Goal: Find specific page/section: Find specific page/section

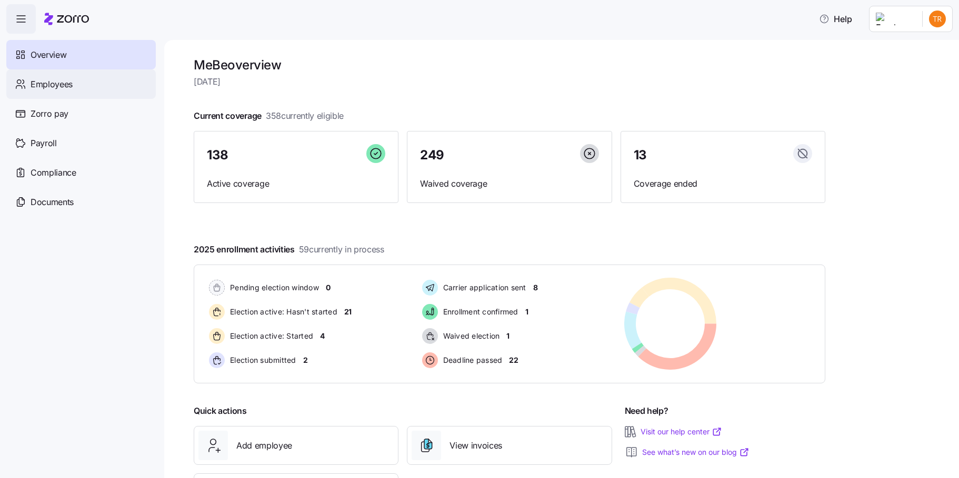
click at [55, 82] on span "Employees" at bounding box center [52, 84] width 42 height 13
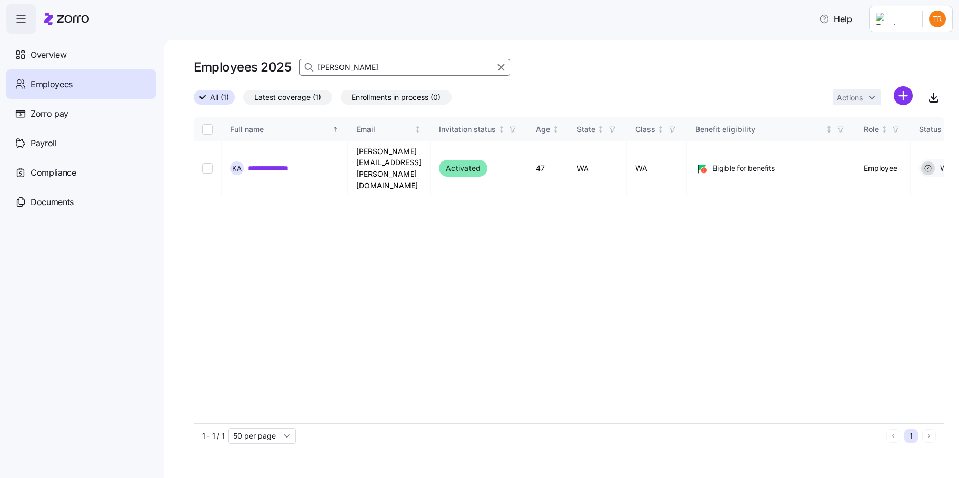
drag, startPoint x: 498, startPoint y: 66, endPoint x: 388, endPoint y: 71, distance: 110.1
click at [498, 66] on icon "button" at bounding box center [501, 67] width 12 height 13
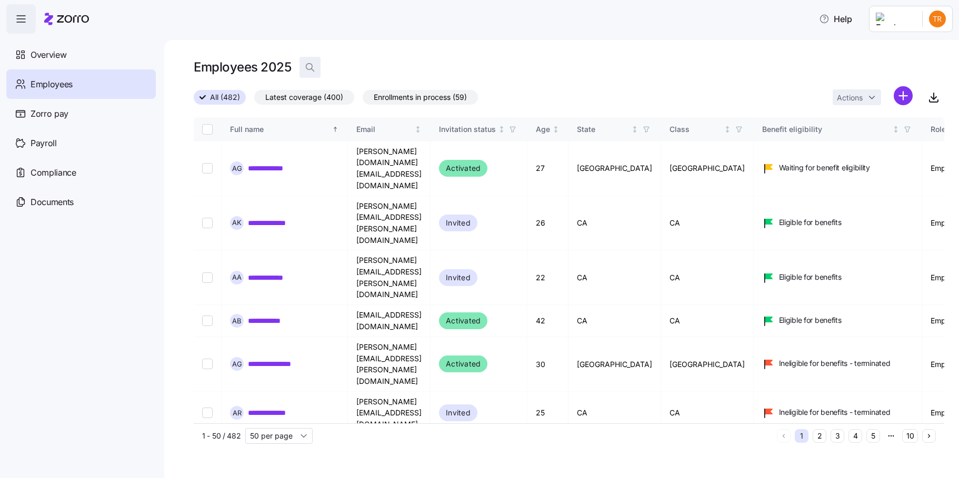
click at [311, 61] on span "button" at bounding box center [310, 67] width 20 height 20
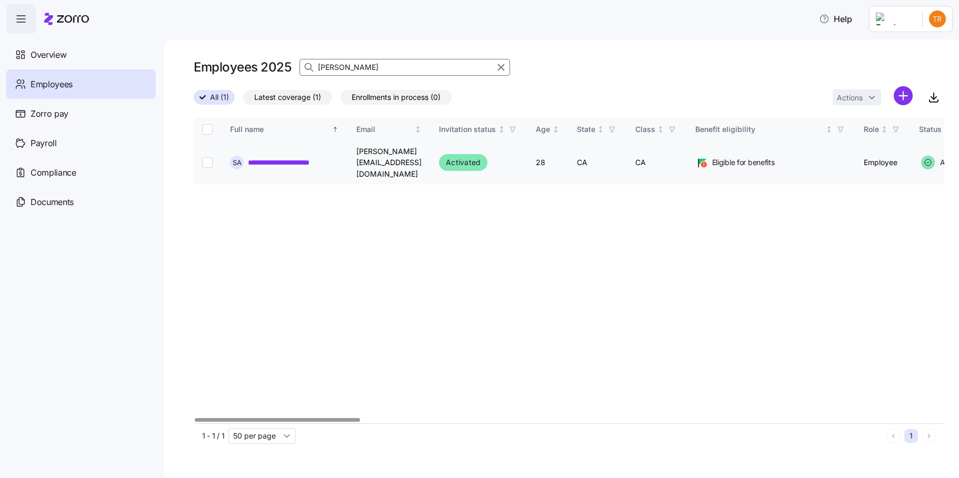
type input "[PERSON_NAME]"
click at [206, 157] on input "Select record 1" at bounding box center [207, 162] width 11 height 11
checkbox input "true"
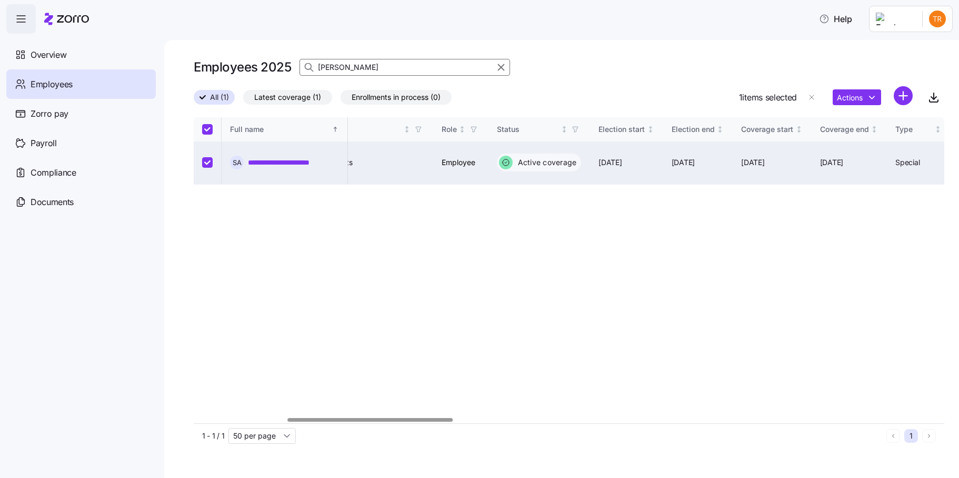
click at [431, 423] on div at bounding box center [569, 420] width 750 height 6
